Goal: Use online tool/utility: Utilize a website feature to perform a specific function

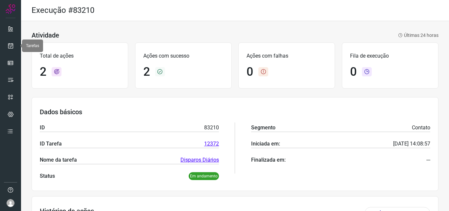
click at [11, 44] on icon at bounding box center [10, 45] width 7 height 7
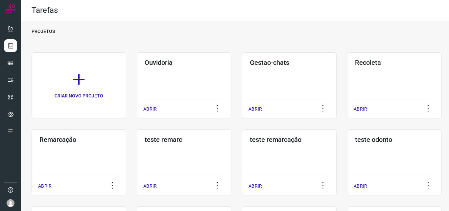
click at [111, 153] on div "Remarcação ABRIR" at bounding box center [79, 162] width 95 height 66
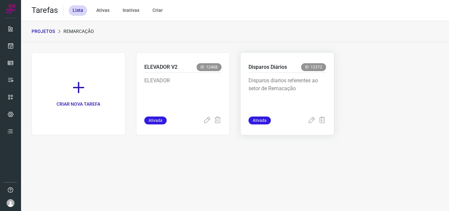
click at [277, 102] on p "Disparos diarios referentes ao setor de Remacação" at bounding box center [287, 93] width 78 height 33
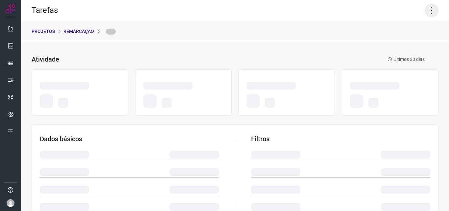
click at [425, 11] on icon at bounding box center [431, 11] width 14 height 14
click at [425, 10] on icon at bounding box center [431, 11] width 14 height 14
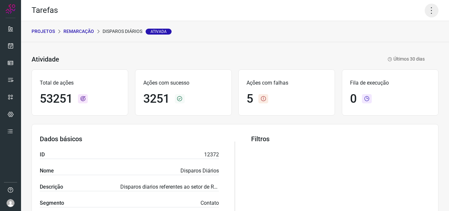
click at [425, 10] on icon at bounding box center [431, 11] width 14 height 14
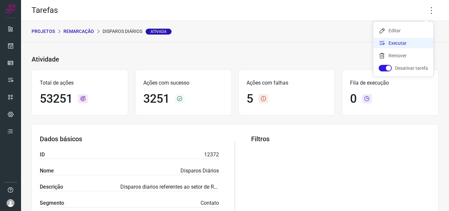
click at [401, 38] on li "Executar" at bounding box center [403, 43] width 60 height 11
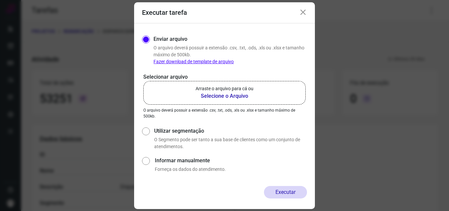
click at [244, 89] on p "Arraste o arquivo para cá ou" at bounding box center [224, 88] width 58 height 7
click at [0, 0] on input "Arraste o arquivo para cá ou Selecione o Arquivo" at bounding box center [0, 0] width 0 height 0
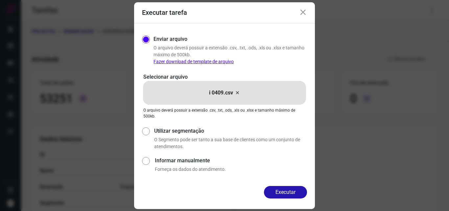
click at [284, 191] on button "Executar" at bounding box center [285, 192] width 43 height 12
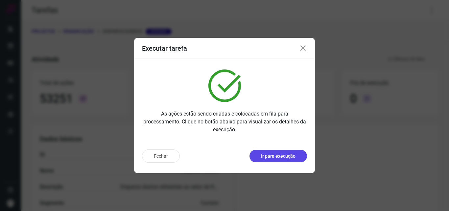
click at [288, 159] on p "Ir para execução" at bounding box center [278, 155] width 34 height 7
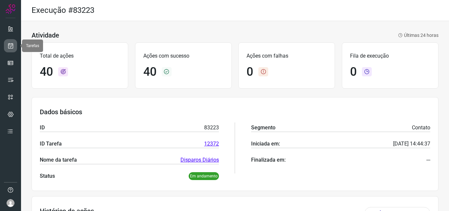
click at [13, 43] on icon at bounding box center [10, 45] width 7 height 7
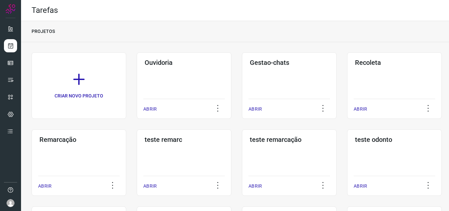
click at [66, 129] on div "Remarcação ABRIR" at bounding box center [79, 162] width 95 height 66
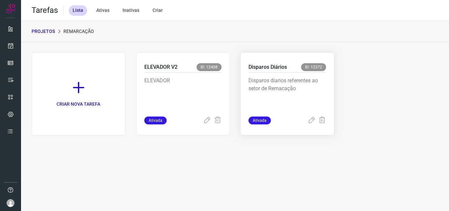
click at [307, 96] on p "Disparos diarios referentes ao setor de Remacação" at bounding box center [287, 93] width 78 height 33
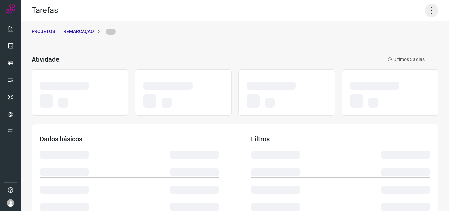
click at [424, 9] on icon at bounding box center [431, 11] width 14 height 14
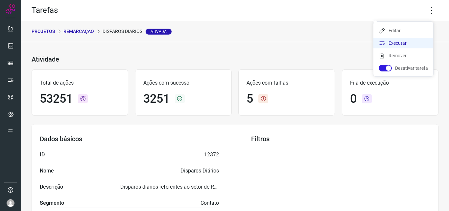
click at [395, 42] on li "Executar" at bounding box center [403, 43] width 60 height 11
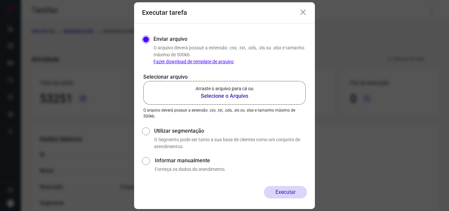
click at [245, 96] on b "Selecione o Arquivo" at bounding box center [224, 96] width 58 height 8
click at [0, 0] on input "Arraste o arquivo para cá ou Selecione o Arquivo" at bounding box center [0, 0] width 0 height 0
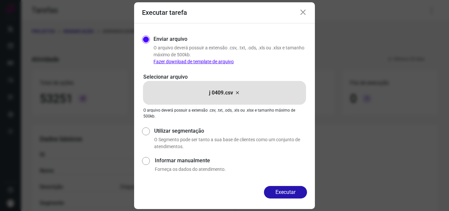
click at [141, 49] on div "Enviar arquivo O arquivo deverá possuir a extensão .csv, .txt, .ods, .xls ou .x…" at bounding box center [224, 104] width 181 height 162
click at [288, 191] on button "Executar" at bounding box center [285, 192] width 43 height 12
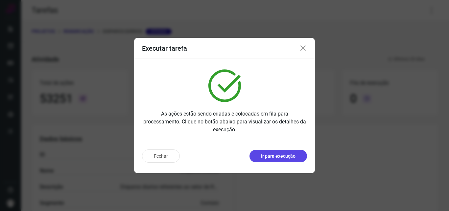
click at [277, 156] on p "Ir para execução" at bounding box center [278, 155] width 34 height 7
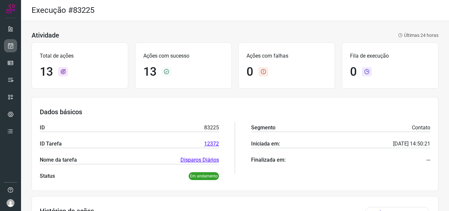
click at [11, 45] on icon at bounding box center [10, 45] width 7 height 7
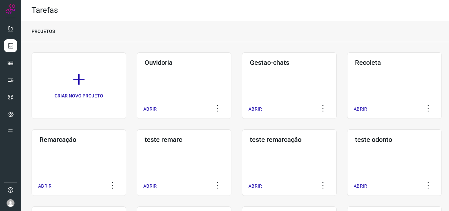
click at [51, 146] on div "Remarcação ABRIR" at bounding box center [79, 162] width 95 height 66
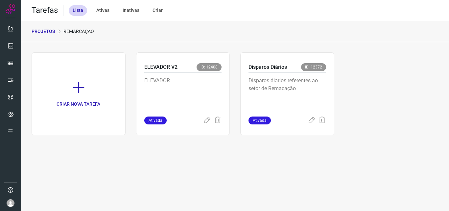
click at [322, 95] on p "Disparos diarios referentes ao setor de Remacação" at bounding box center [287, 93] width 78 height 33
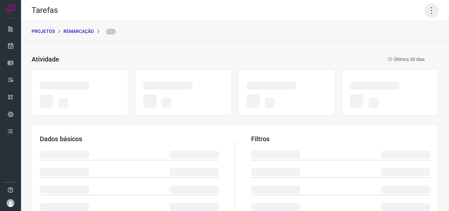
click at [424, 7] on icon at bounding box center [431, 11] width 14 height 14
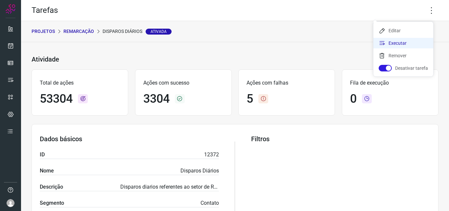
click at [412, 41] on li "Executar" at bounding box center [403, 43] width 60 height 11
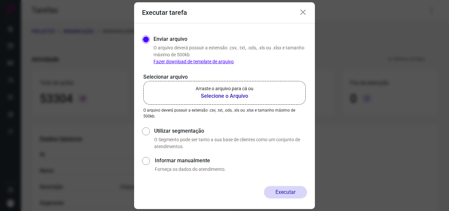
click at [231, 98] on b "Selecione o Arquivo" at bounding box center [224, 96] width 58 height 8
click at [0, 0] on input "Arraste o arquivo para cá ou Selecione o Arquivo" at bounding box center [0, 0] width 0 height 0
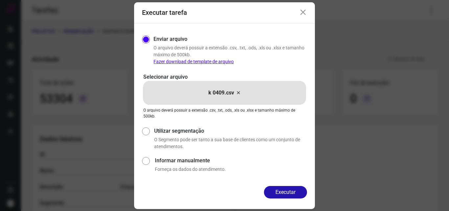
click at [282, 182] on div "Enviar arquivo O arquivo deverá possuir a extensão .csv, .txt, .ods, .xls ou .x…" at bounding box center [224, 104] width 181 height 162
click at [282, 186] on button "Executar" at bounding box center [285, 192] width 43 height 12
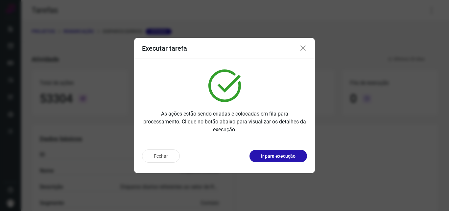
click at [283, 152] on button "Ir para execução" at bounding box center [277, 155] width 57 height 12
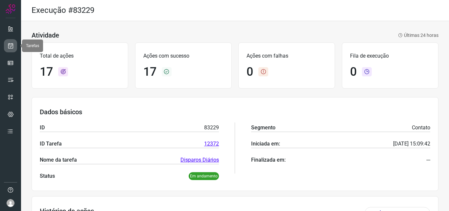
click at [15, 45] on link at bounding box center [10, 45] width 13 height 13
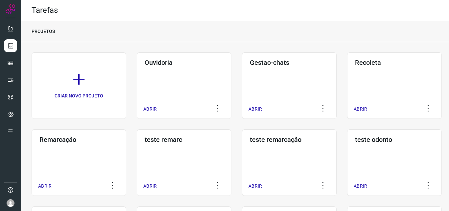
click at [72, 148] on div "Remarcação ABRIR" at bounding box center [79, 162] width 95 height 66
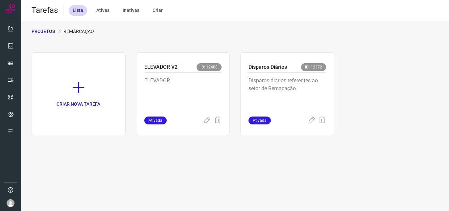
click at [276, 86] on p "Disparos diarios referentes ao setor de Remacação" at bounding box center [287, 93] width 78 height 33
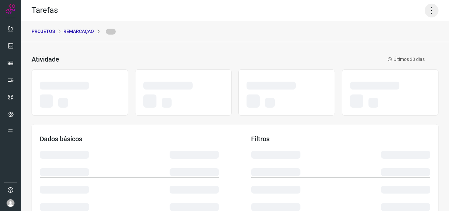
click at [424, 9] on icon at bounding box center [431, 11] width 14 height 14
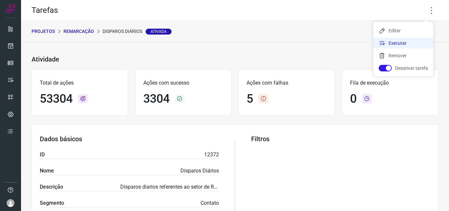
click at [409, 39] on li "Executar" at bounding box center [403, 43] width 60 height 11
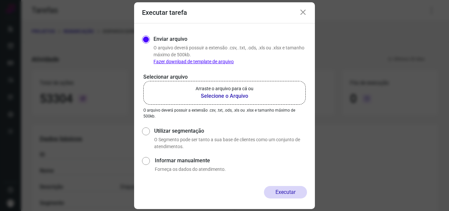
click at [250, 88] on p "Arraste o arquivo para cá ou" at bounding box center [224, 88] width 58 height 7
click at [0, 0] on input "Arraste o arquivo para cá ou Selecione o Arquivo" at bounding box center [0, 0] width 0 height 0
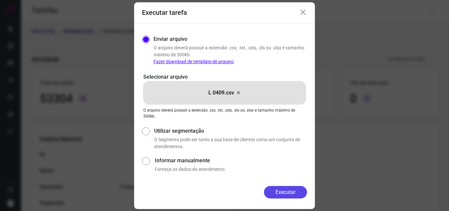
click at [285, 194] on button "Executar" at bounding box center [285, 192] width 43 height 12
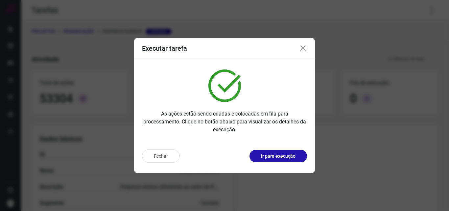
click at [281, 162] on div "Fechar Ir para execução" at bounding box center [224, 158] width 181 height 29
click at [284, 155] on p "Ir para execução" at bounding box center [278, 155] width 34 height 7
